Goal: Task Accomplishment & Management: Manage account settings

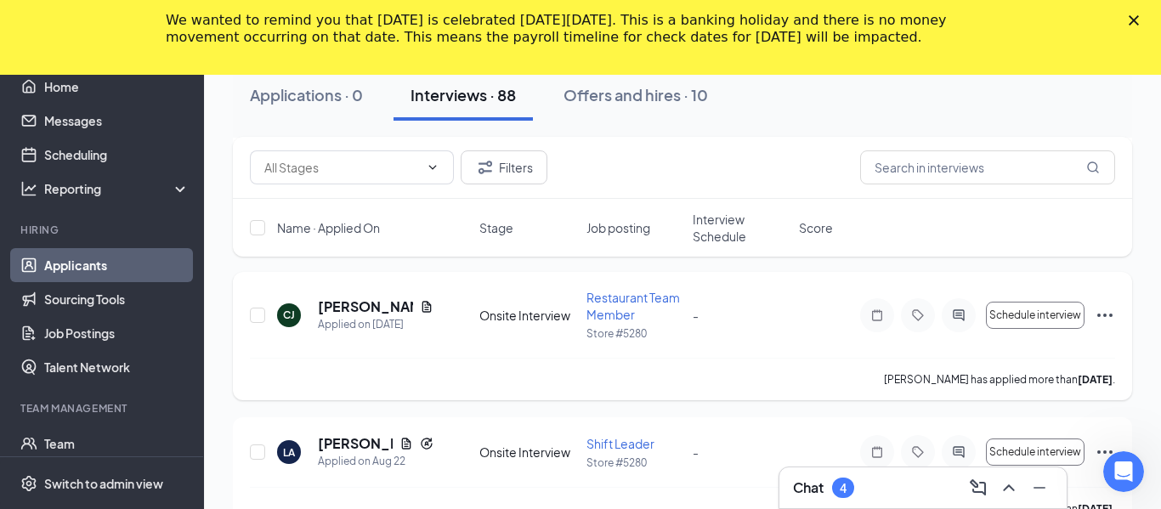
scroll to position [1538, 0]
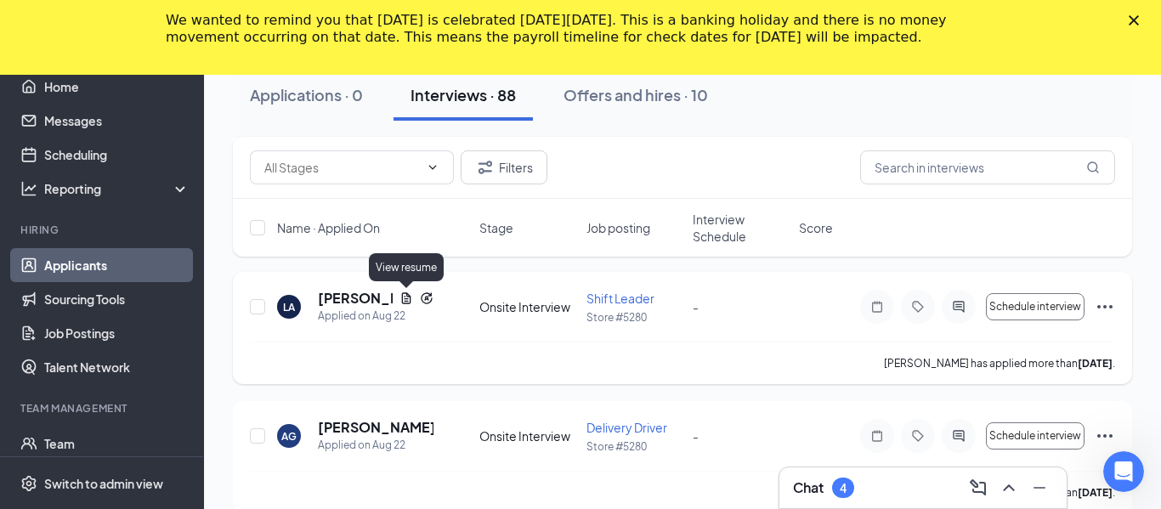
click at [405, 296] on icon "Document" at bounding box center [406, 298] width 14 height 14
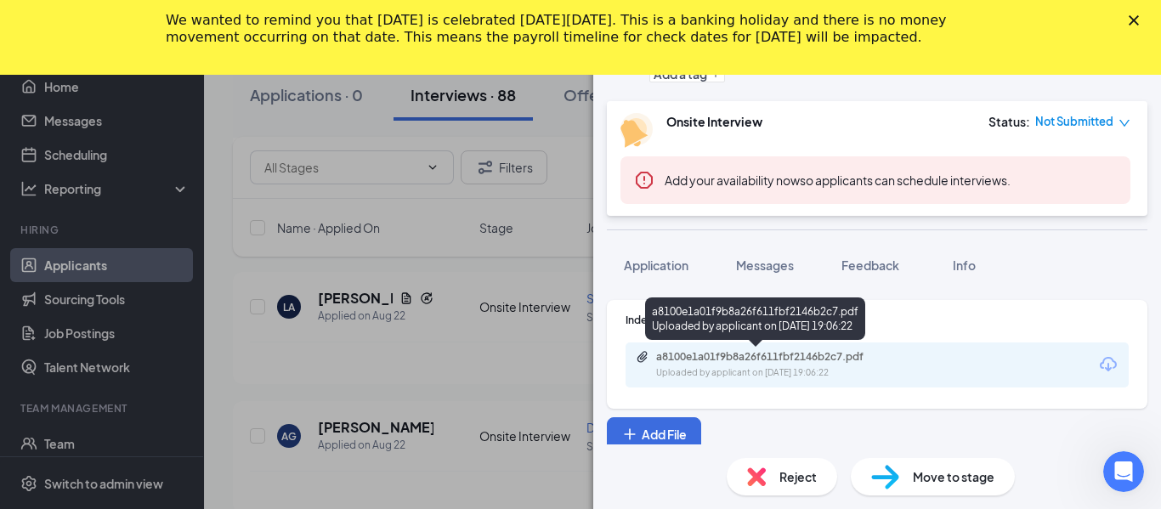
click at [703, 362] on div "a8100e1a01f9b8a26f611fbf2146b2c7.pdf" at bounding box center [775, 357] width 238 height 14
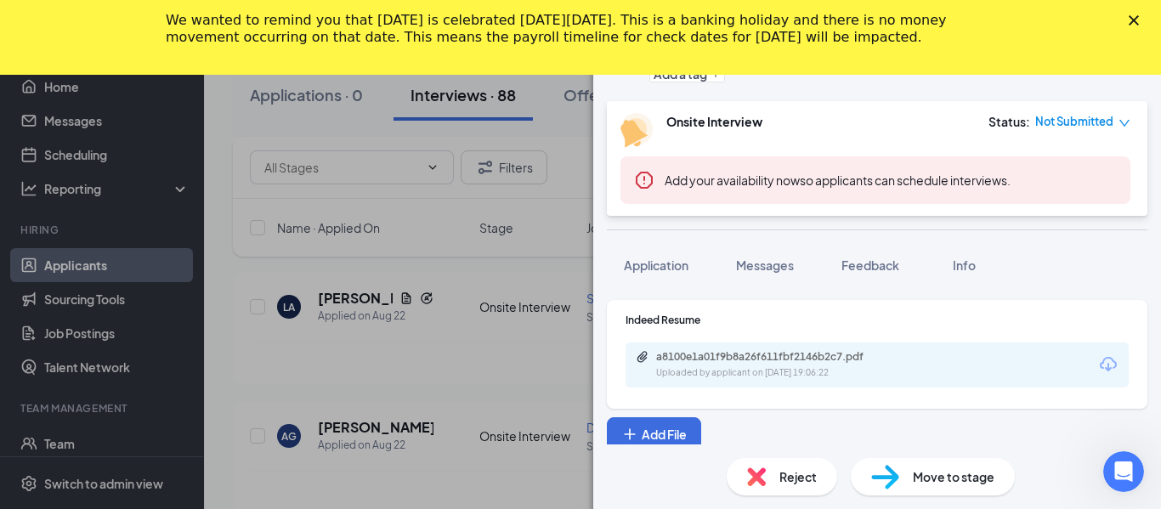
scroll to position [7, 0]
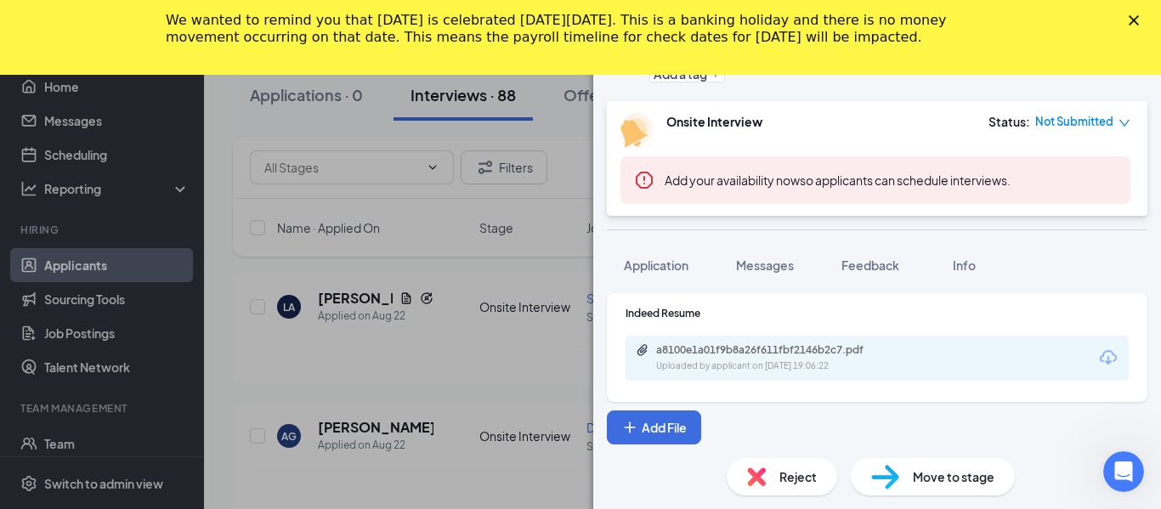
click at [777, 484] on div "Reject" at bounding box center [782, 476] width 110 height 37
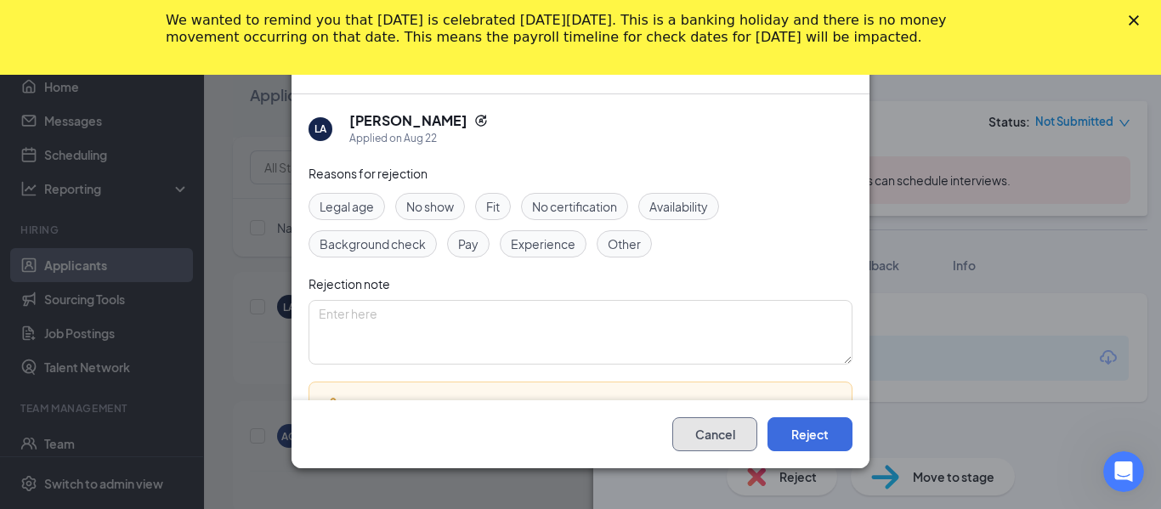
click at [696, 435] on button "Cancel" at bounding box center [714, 434] width 85 height 34
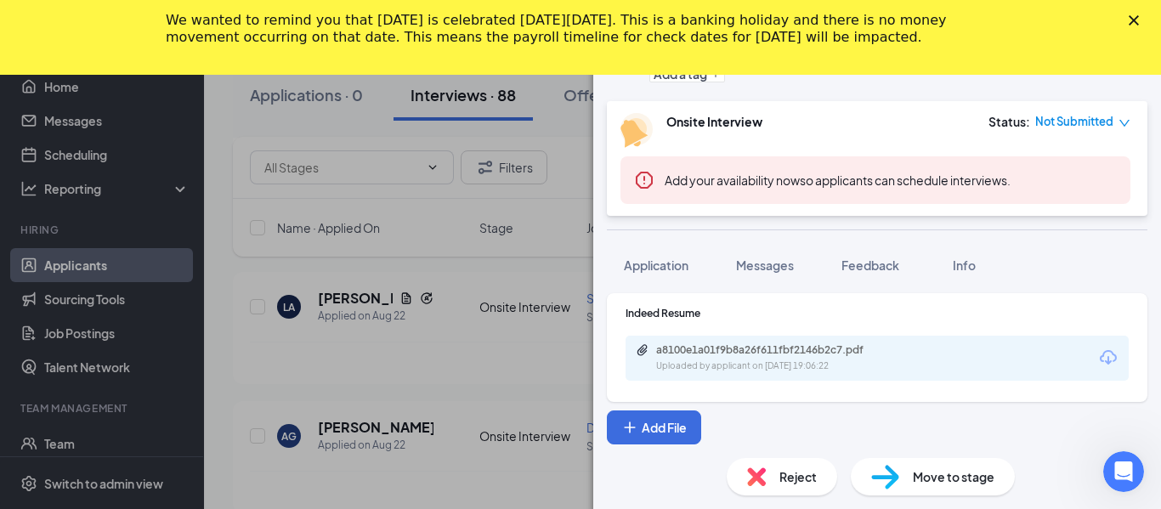
click at [585, 101] on div "LA [PERSON_NAME] Shift Leader at Store #5280 Add a tag Onsite Interview Status …" at bounding box center [580, 254] width 1161 height 509
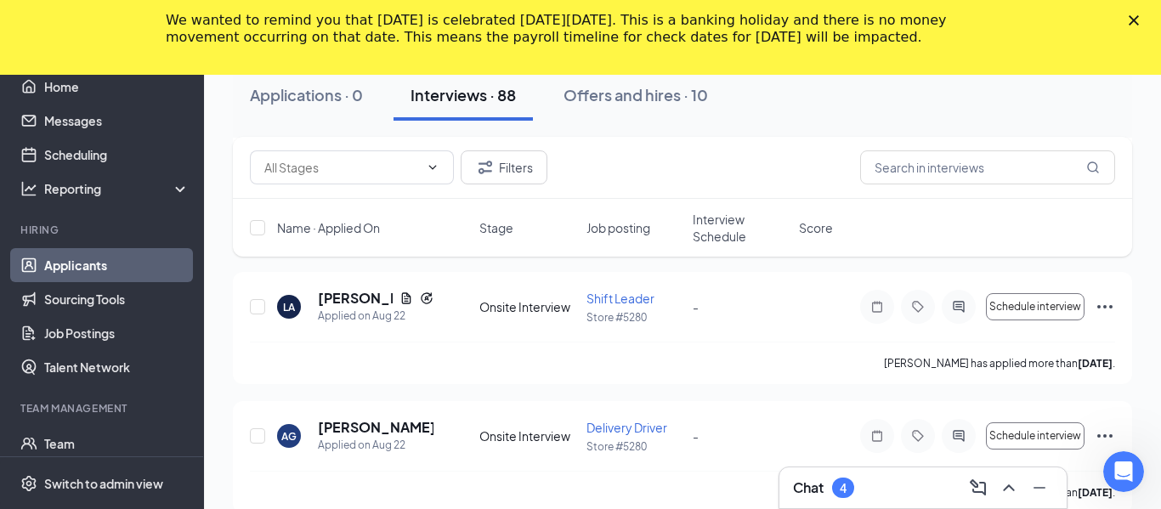
click at [1132, 18] on polygon "Close" at bounding box center [1134, 20] width 10 height 10
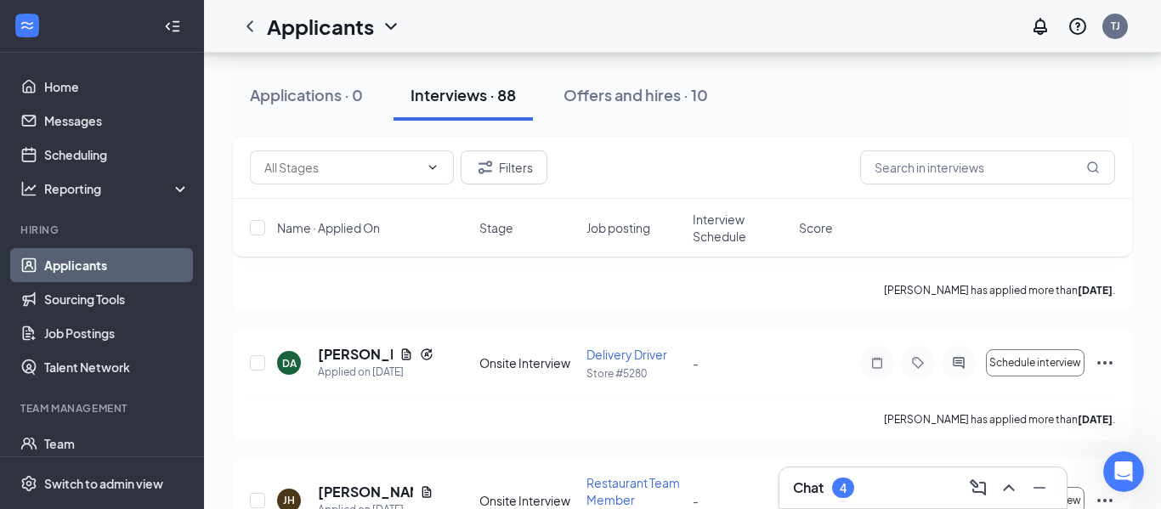
scroll to position [1671, 0]
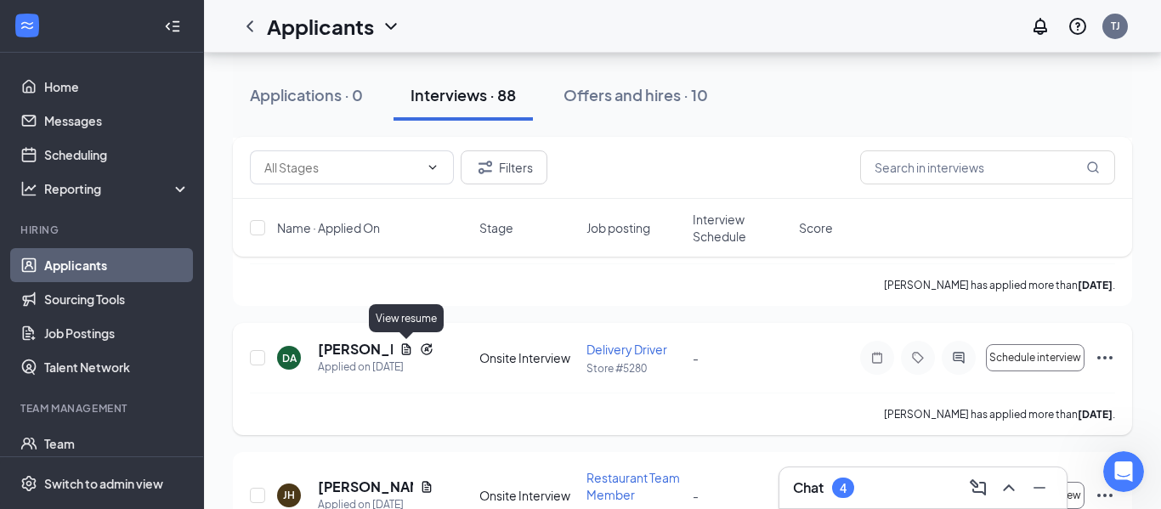
click at [404, 349] on icon "Document" at bounding box center [406, 349] width 14 height 14
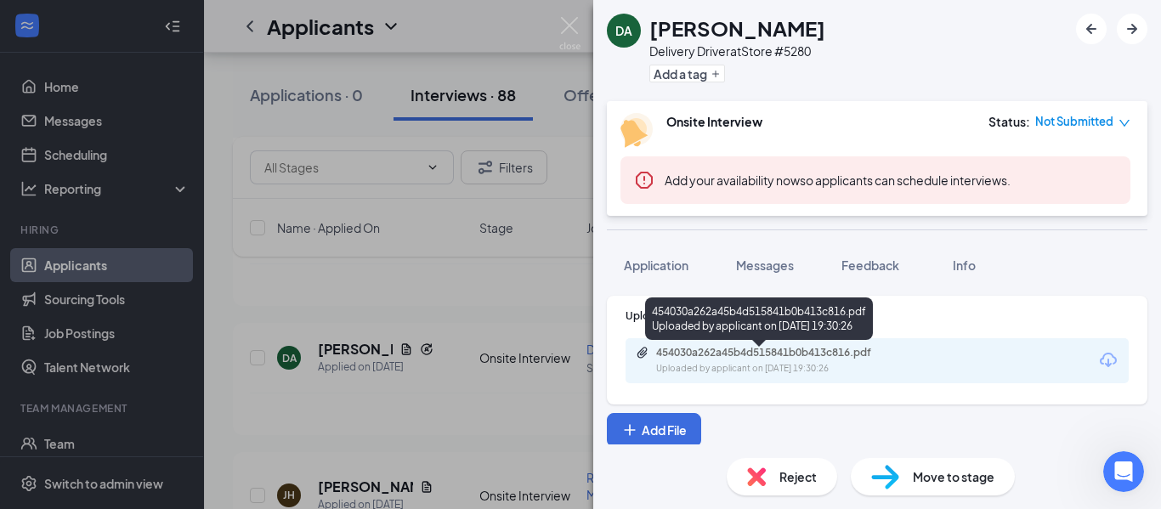
scroll to position [7, 0]
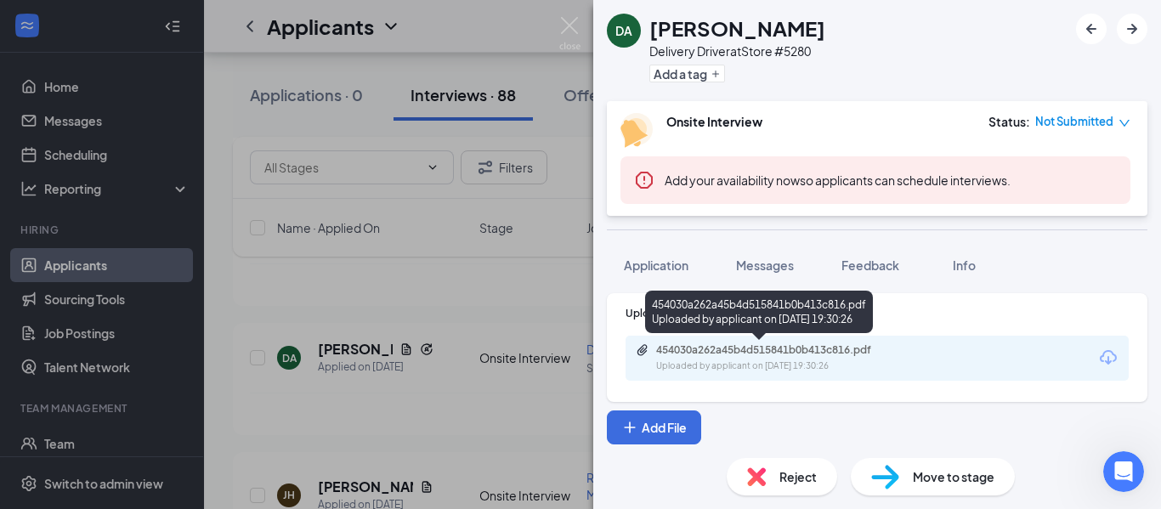
click at [728, 348] on div "454030a262a45b4d515841b0b413c816.pdf" at bounding box center [775, 350] width 238 height 14
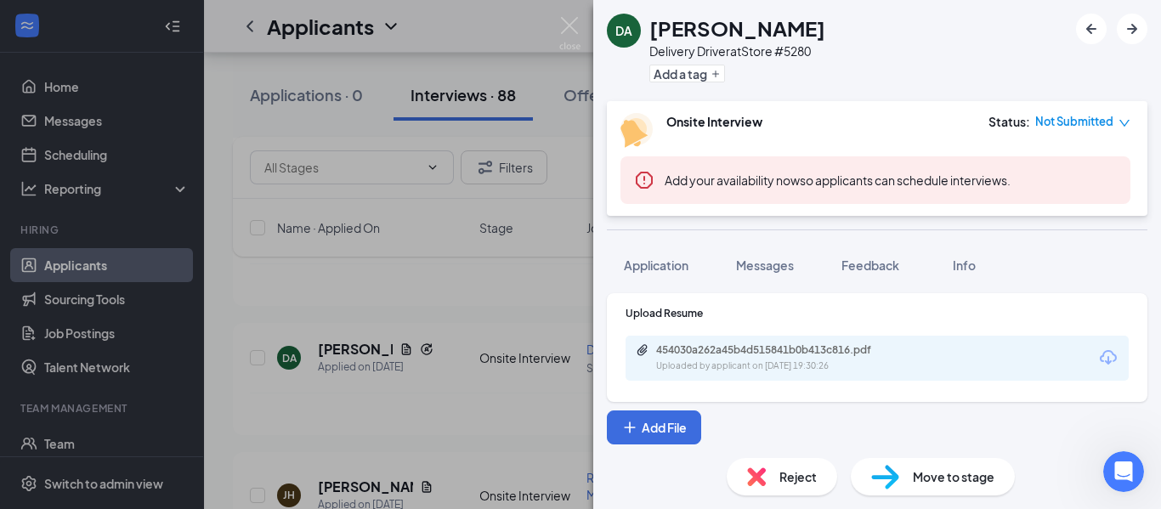
click at [574, 32] on img at bounding box center [569, 33] width 21 height 33
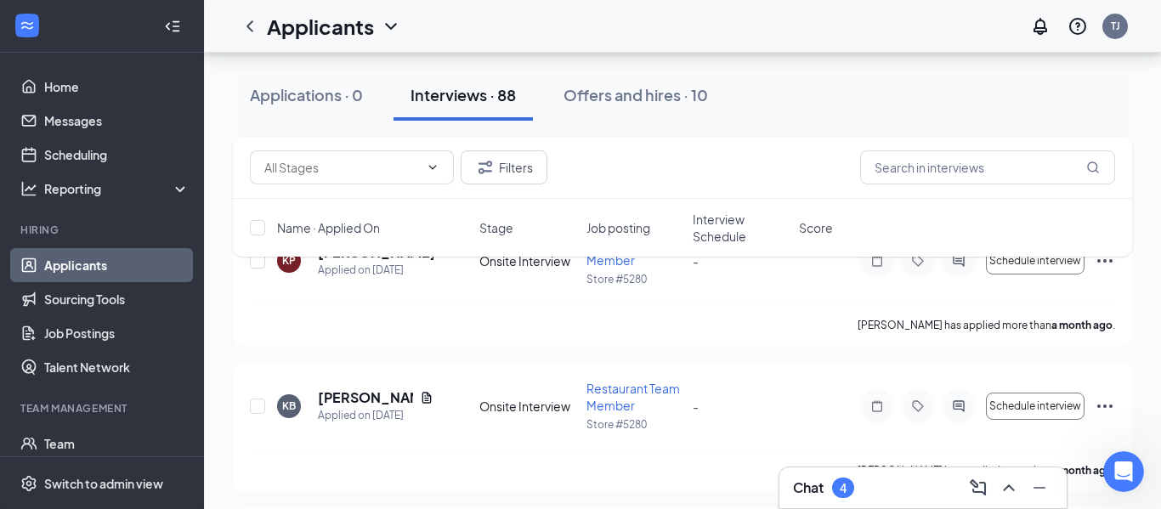
scroll to position [11257, 0]
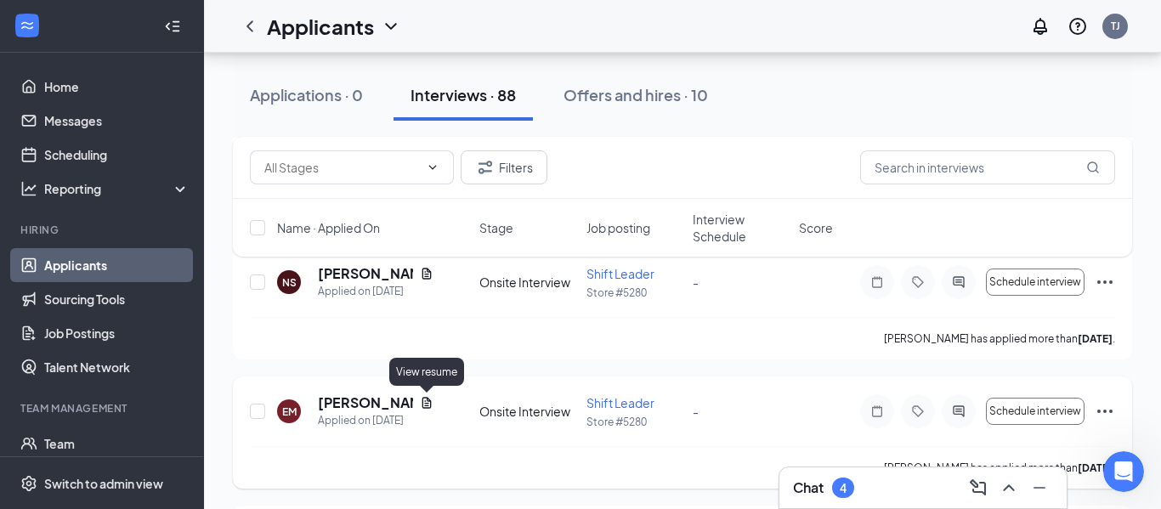
click at [429, 399] on icon "Document" at bounding box center [426, 402] width 9 height 11
click at [427, 403] on div at bounding box center [580, 254] width 1161 height 509
click at [765, 357] on div "[PERSON_NAME] has applied more than [DATE] ." at bounding box center [682, 338] width 865 height 42
click at [427, 400] on icon "Document" at bounding box center [426, 402] width 9 height 11
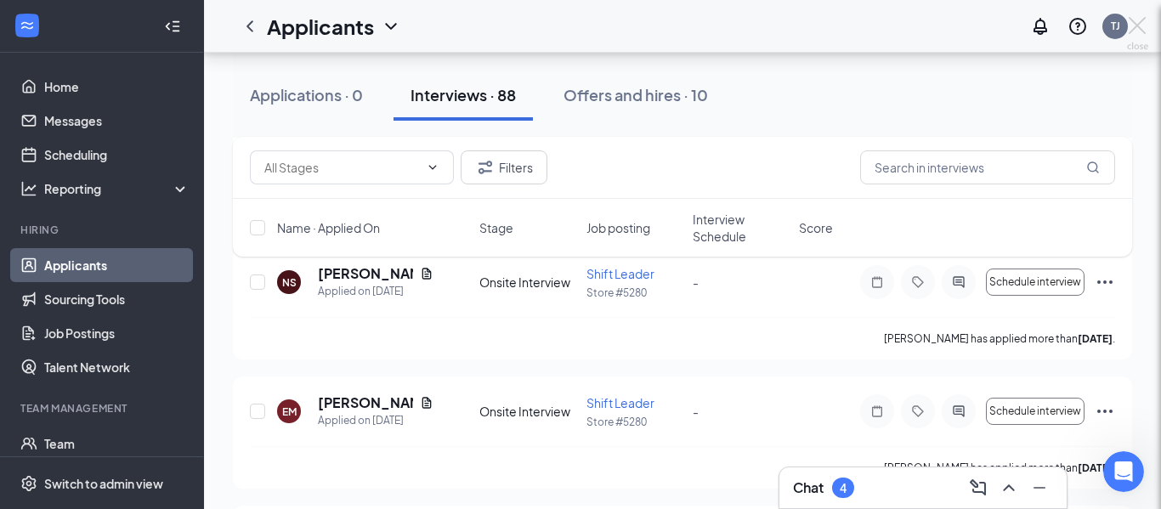
click at [428, 403] on div "EM [PERSON_NAME] Shift Leader at Store #5280 Add a tag Onsite Interview Status …" at bounding box center [580, 254] width 1161 height 509
click at [339, 405] on h5 "[PERSON_NAME]" at bounding box center [365, 402] width 95 height 19
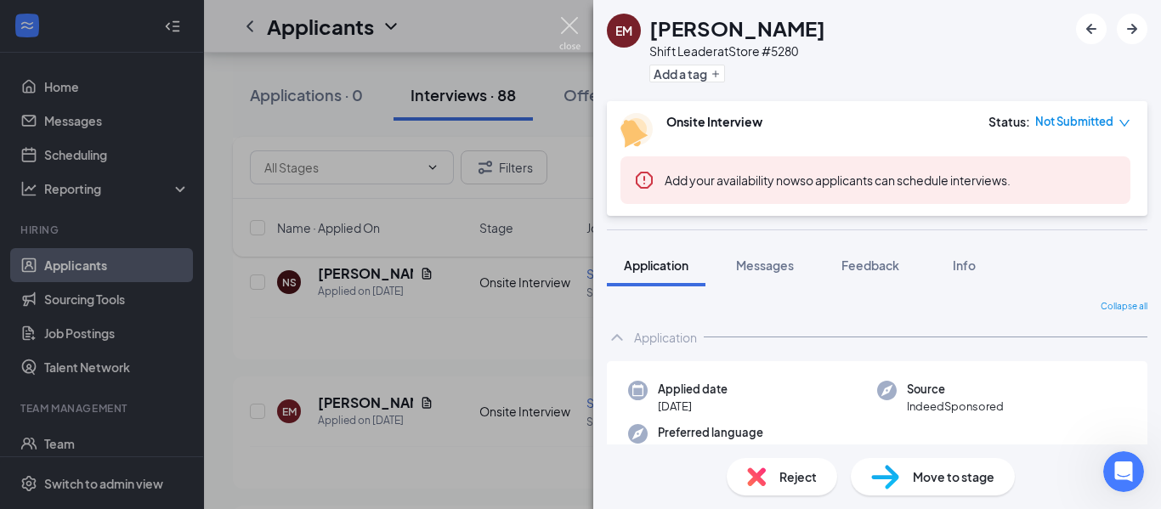
click at [569, 25] on img at bounding box center [569, 33] width 21 height 33
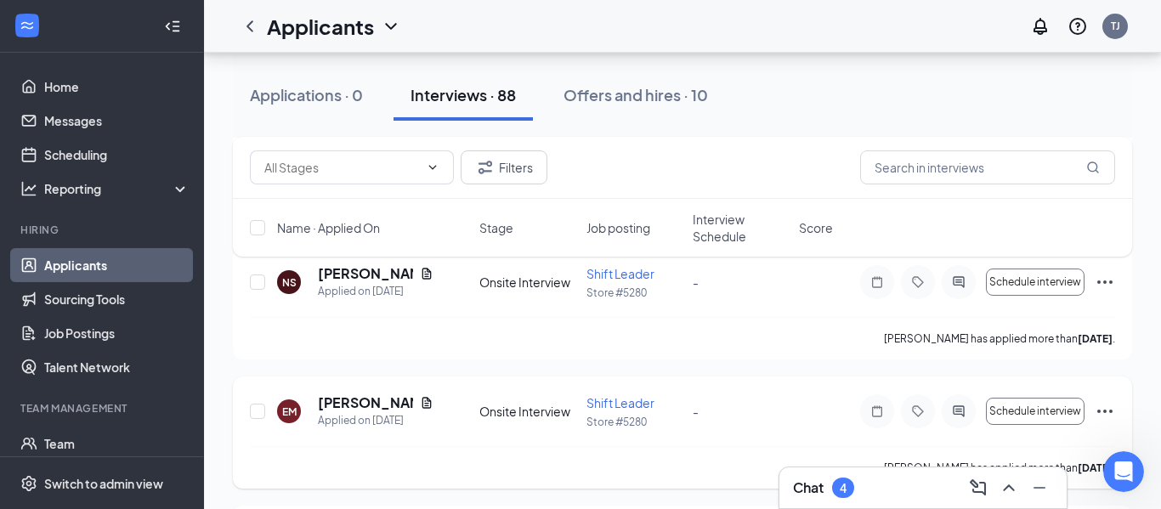
click at [426, 401] on icon "Document" at bounding box center [427, 403] width 14 height 14
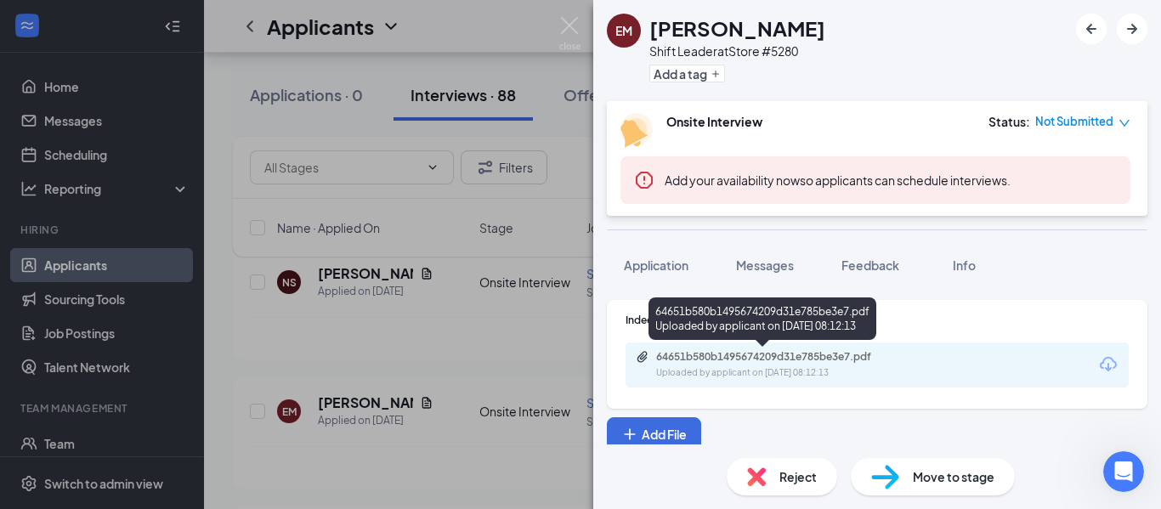
click at [754, 357] on div "64651b580b1495674209d31e785be3e7.pdf" at bounding box center [775, 357] width 238 height 14
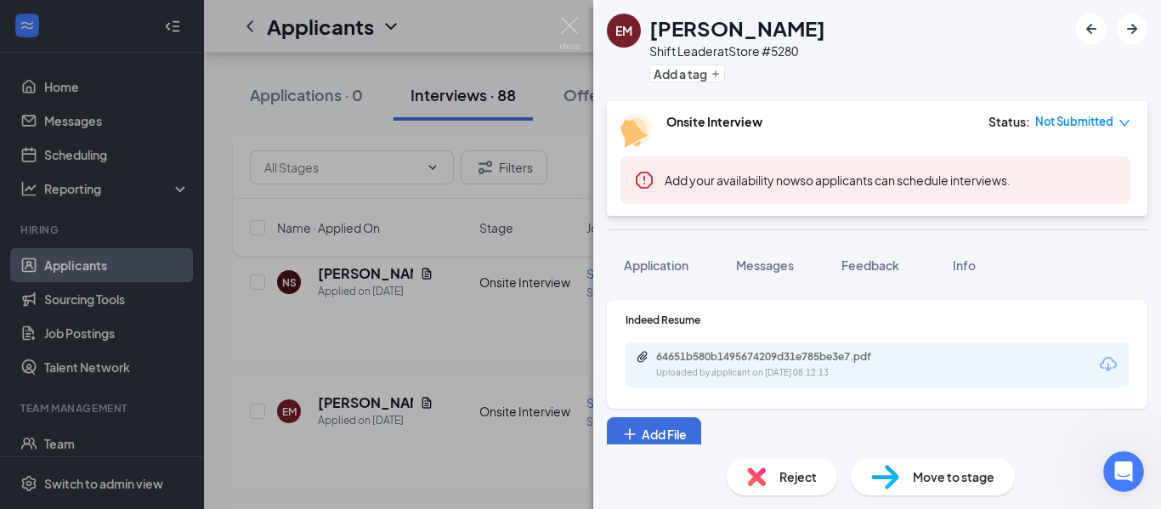
click at [789, 470] on span "Reject" at bounding box center [797, 476] width 37 height 19
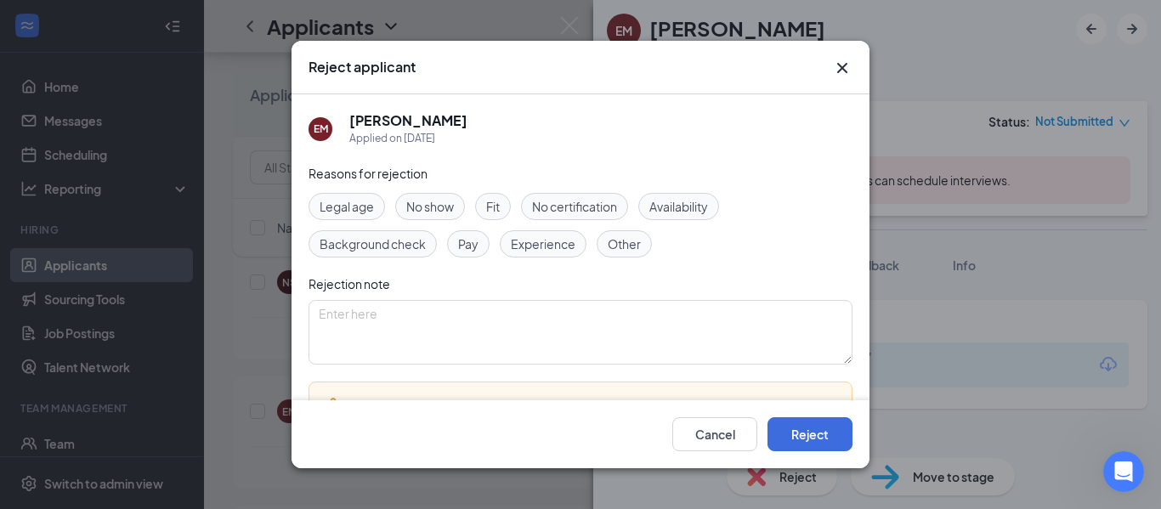
click at [625, 244] on span "Other" at bounding box center [624, 244] width 33 height 19
click at [335, 316] on textarea at bounding box center [580, 332] width 544 height 65
type textarea "left messages never heard back"
click at [794, 440] on button "Reject" at bounding box center [809, 434] width 85 height 34
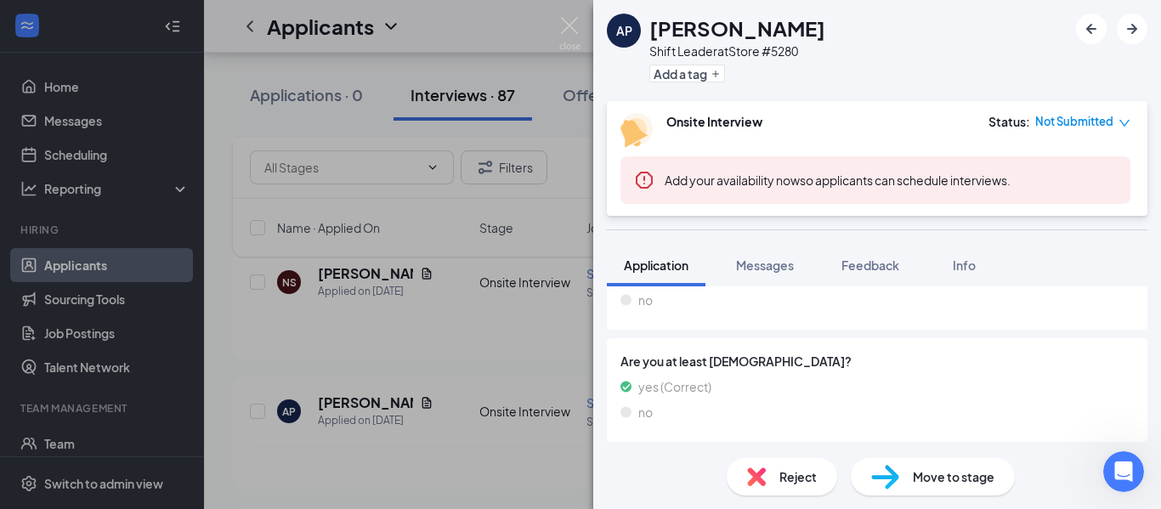
scroll to position [1166, 0]
click at [572, 30] on img at bounding box center [569, 33] width 21 height 33
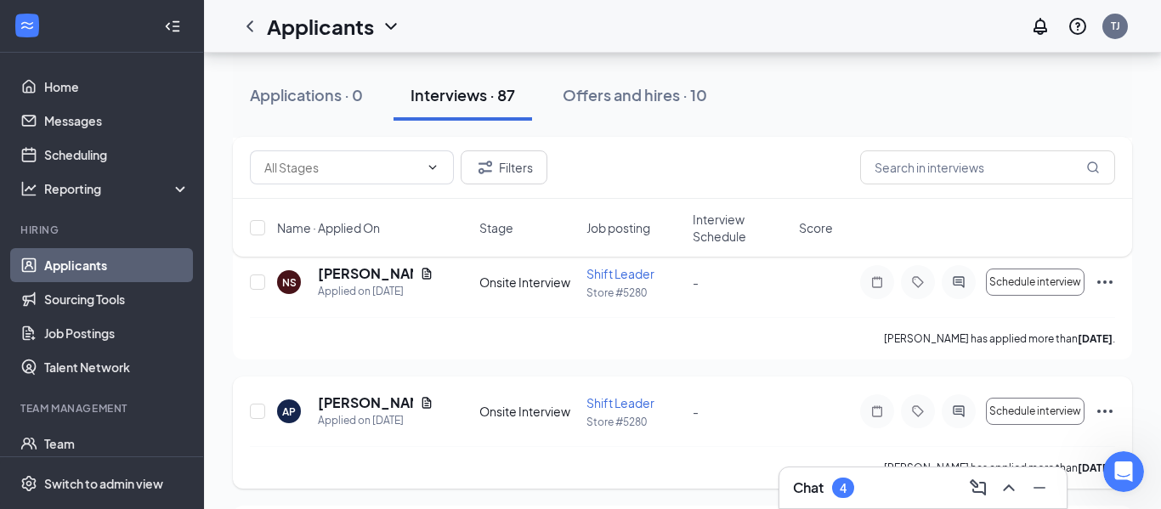
click at [420, 403] on icon "Document" at bounding box center [427, 403] width 14 height 14
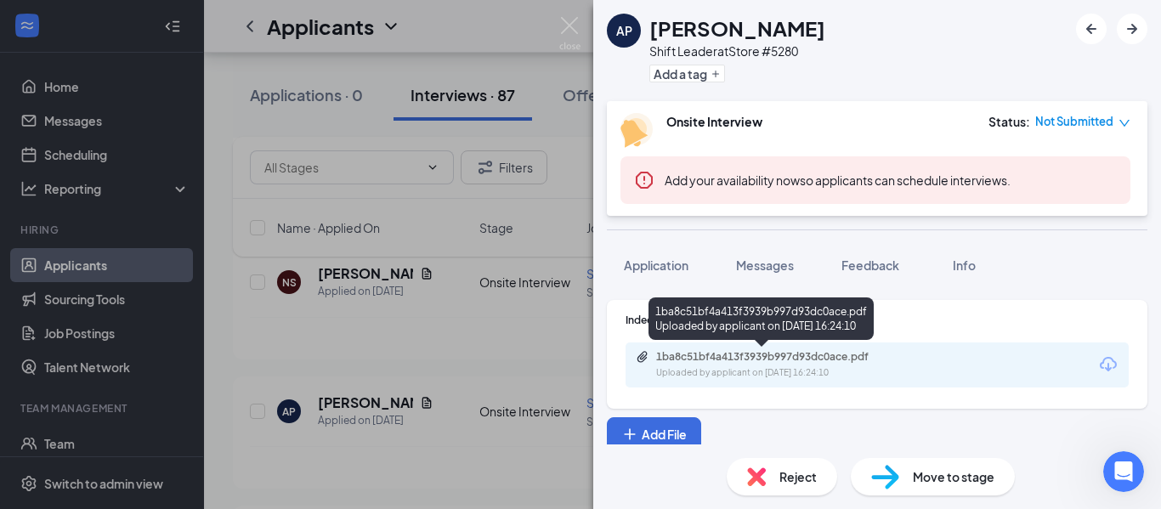
click at [745, 354] on div "1ba8c51bf4a413f3939b997d93dc0ace.pdf" at bounding box center [775, 357] width 238 height 14
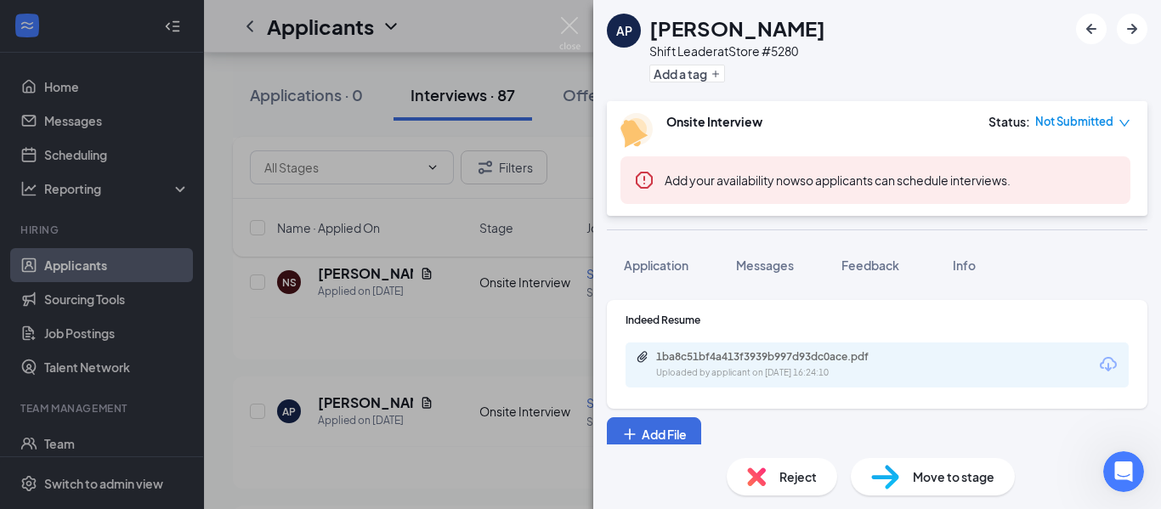
click at [563, 19] on img at bounding box center [569, 33] width 21 height 33
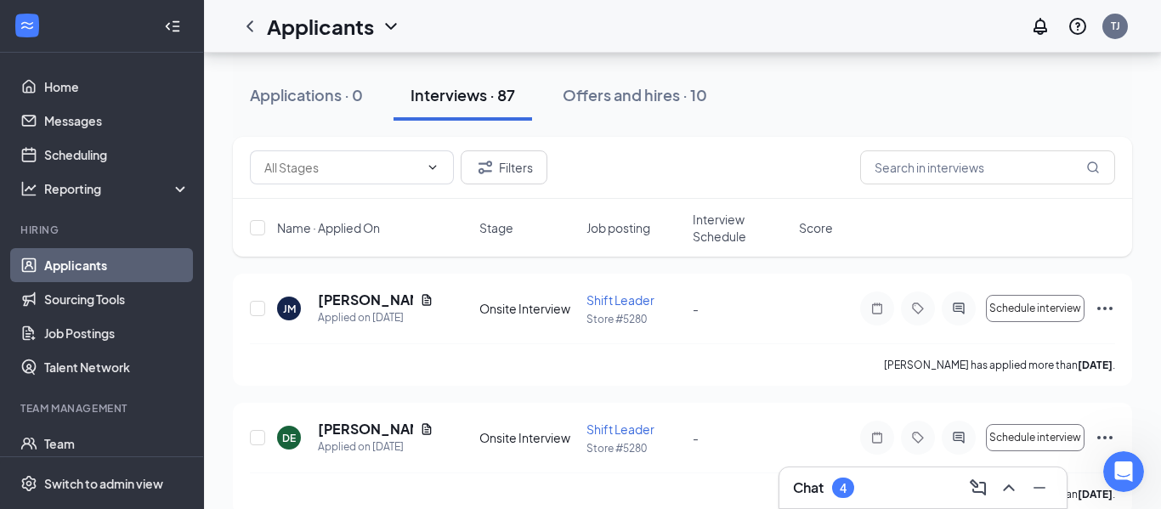
scroll to position [12144, 0]
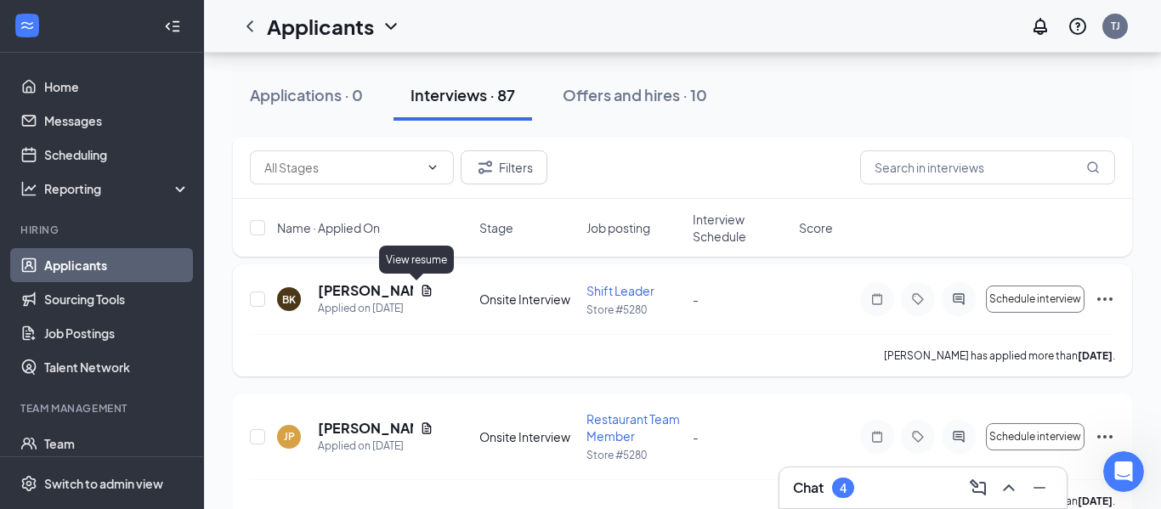
click at [420, 288] on icon "Document" at bounding box center [427, 291] width 14 height 14
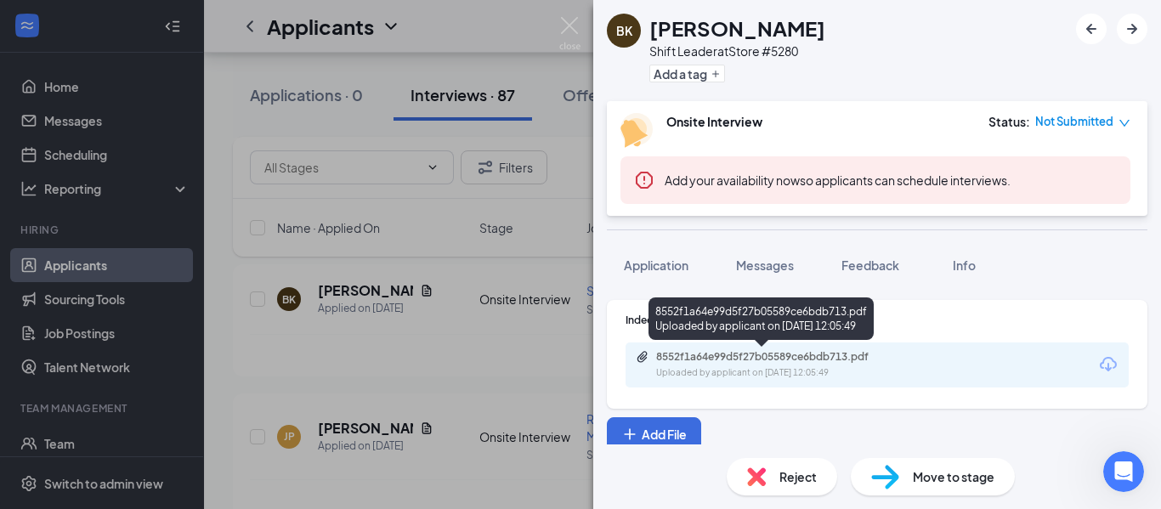
click at [726, 355] on div "8552f1a64e99d5f27b05589ce6bdb713.pdf" at bounding box center [775, 357] width 238 height 14
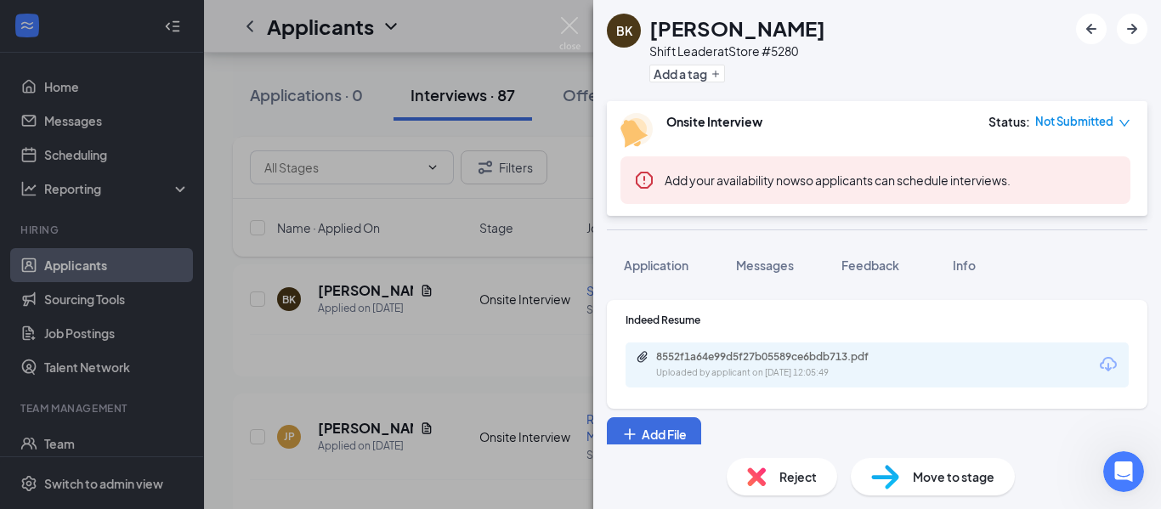
click at [570, 20] on img at bounding box center [569, 33] width 21 height 33
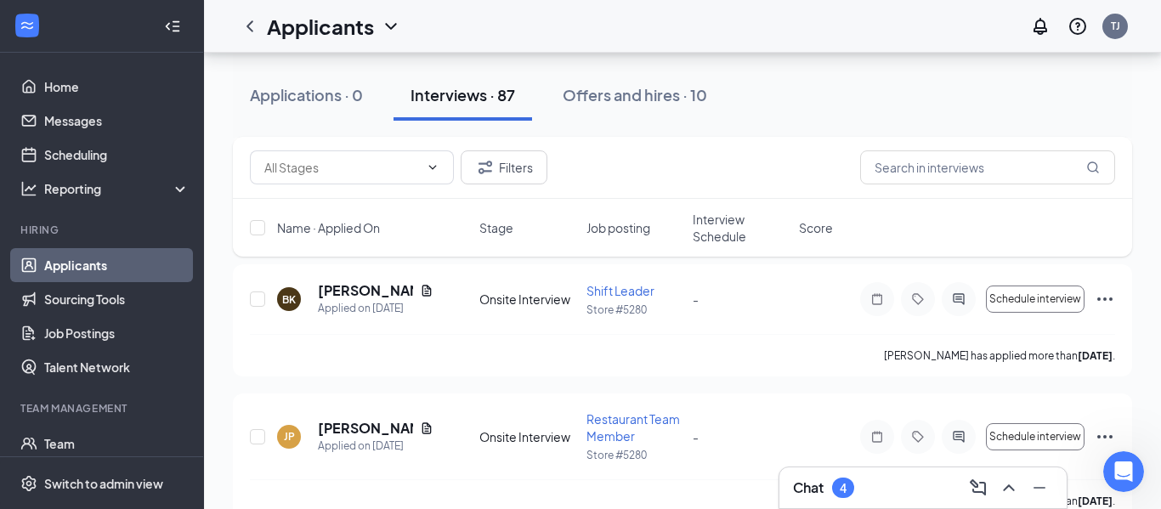
scroll to position [12177, 0]
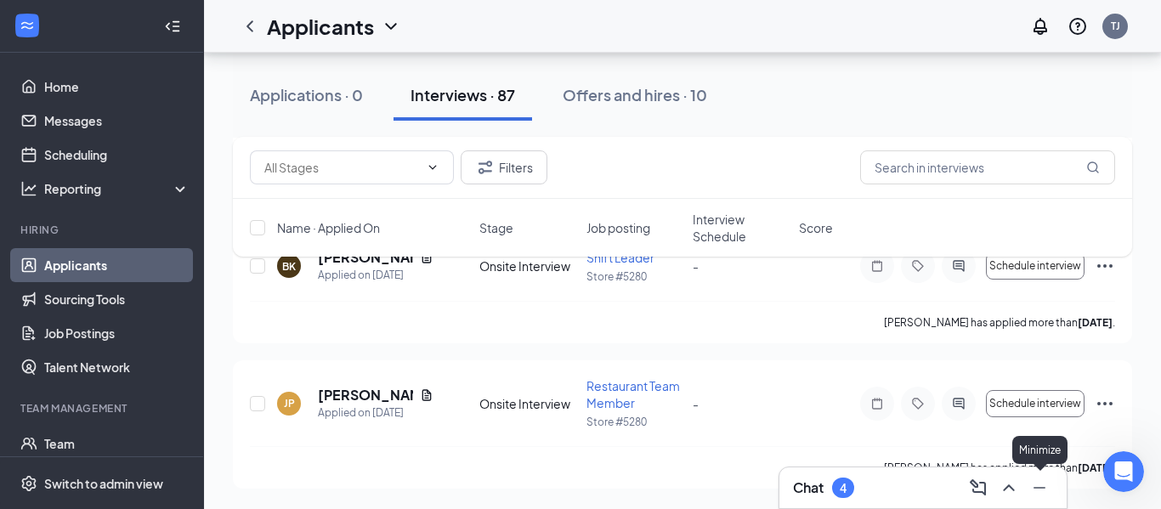
click at [1039, 489] on icon "Minimize" at bounding box center [1039, 488] width 20 height 20
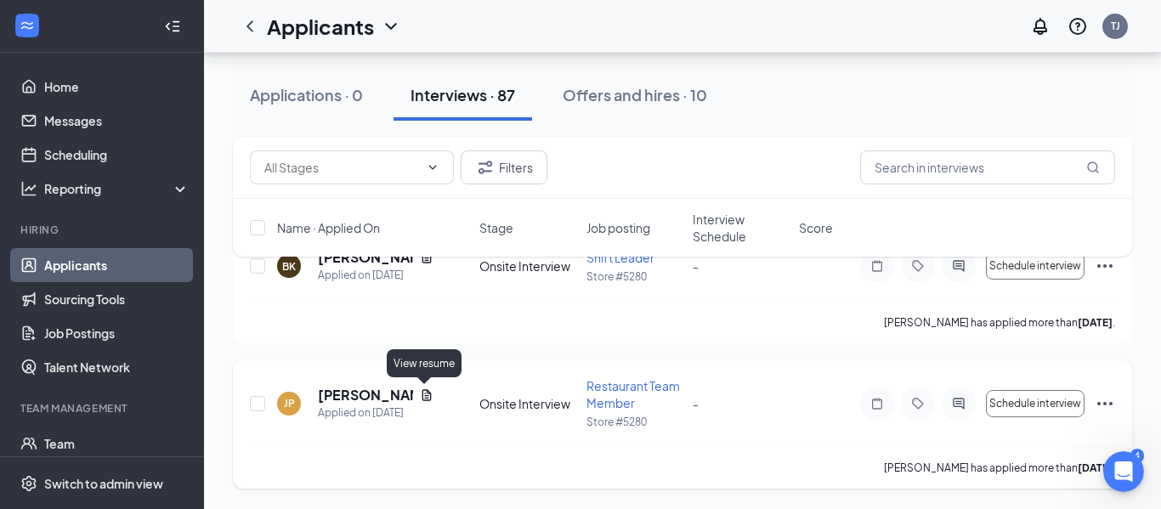
click at [424, 395] on icon "Document" at bounding box center [426, 394] width 9 height 11
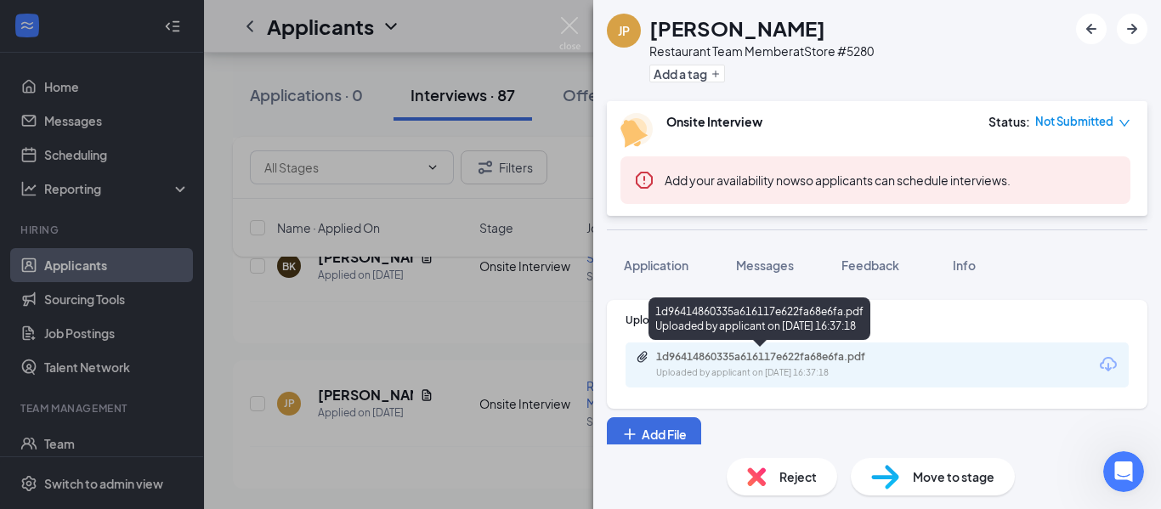
click at [723, 358] on div "1d96414860335a616117e622fa68e6fa.pdf" at bounding box center [775, 357] width 238 height 14
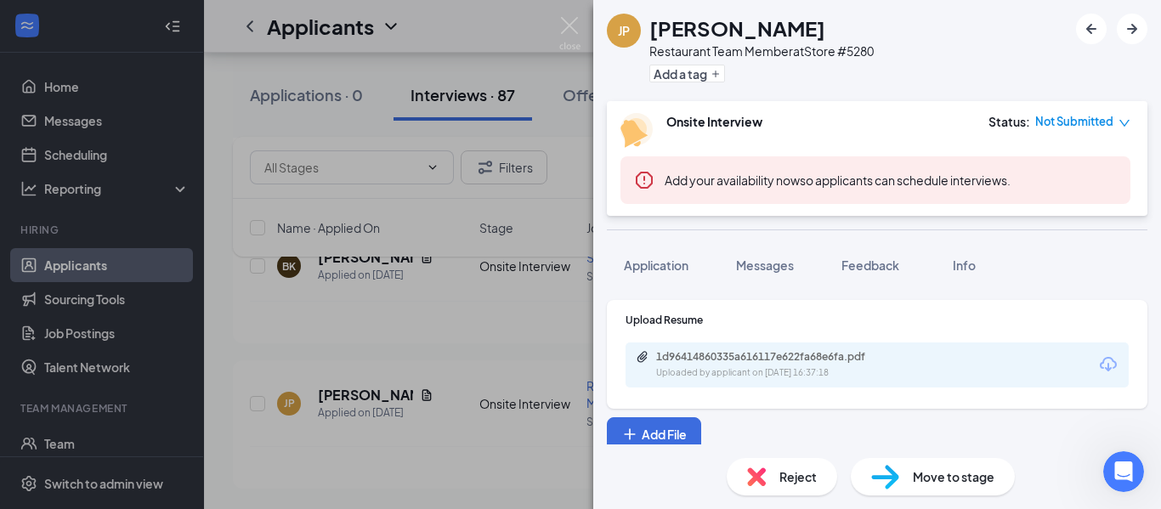
click at [569, 24] on img at bounding box center [569, 33] width 21 height 33
